Goal: Information Seeking & Learning: Learn about a topic

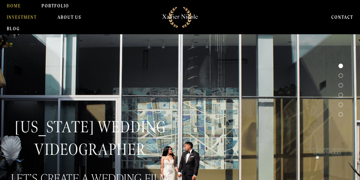
click at [21, 18] on link "INVESTMENT" at bounding box center [22, 16] width 30 height 11
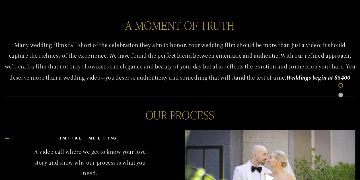
scroll to position [256, 0]
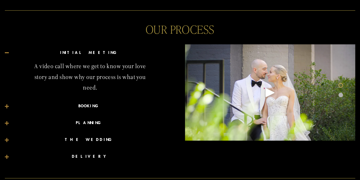
click at [8, 108] on button "BOOKING" at bounding box center [90, 106] width 171 height 17
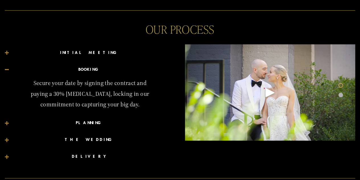
click at [5, 122] on div at bounding box center [7, 123] width 4 height 4
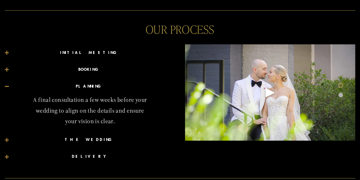
click at [7, 140] on div at bounding box center [7, 139] width 1 height 4
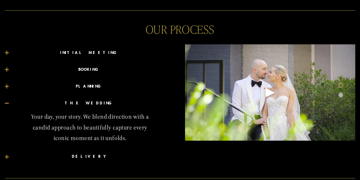
scroll to position [285, 0]
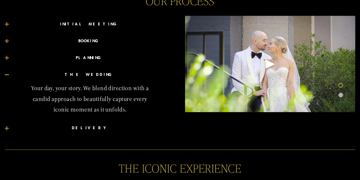
click at [5, 127] on div "INITIAL MEETING A video call where we get to know your love story and show why …" at bounding box center [90, 76] width 180 height 130
click at [6, 128] on div at bounding box center [7, 128] width 4 height 1
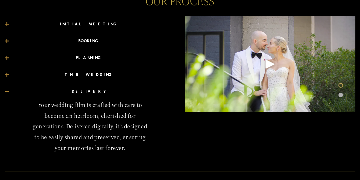
scroll to position [455, 0]
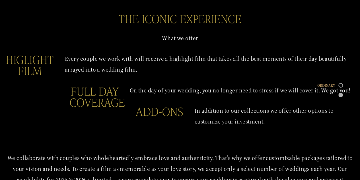
click at [341, 85] on div at bounding box center [340, 85] width 5 height 5
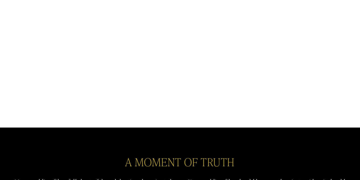
click at [339, 95] on div at bounding box center [340, 95] width 5 height 5
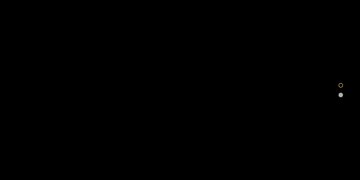
scroll to position [854, 0]
